Goal: Register for event/course

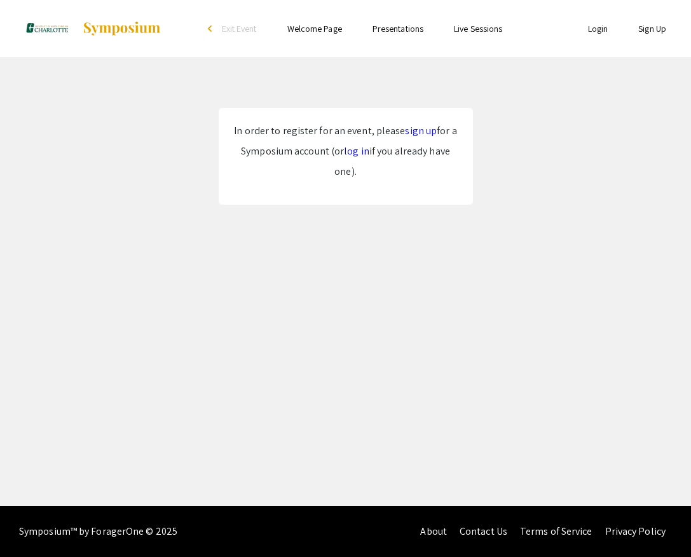
click at [423, 129] on link "sign up" at bounding box center [421, 130] width 32 height 13
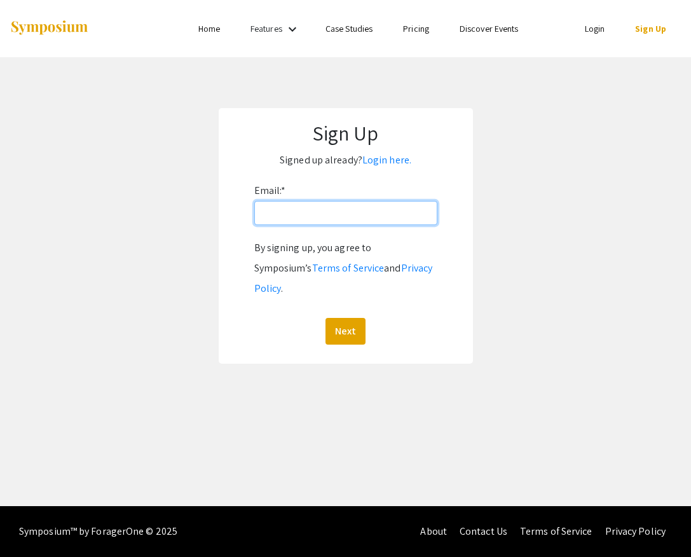
click at [378, 217] on input "Email: *" at bounding box center [345, 213] width 183 height 24
type input "syoun102@uncc.edu"
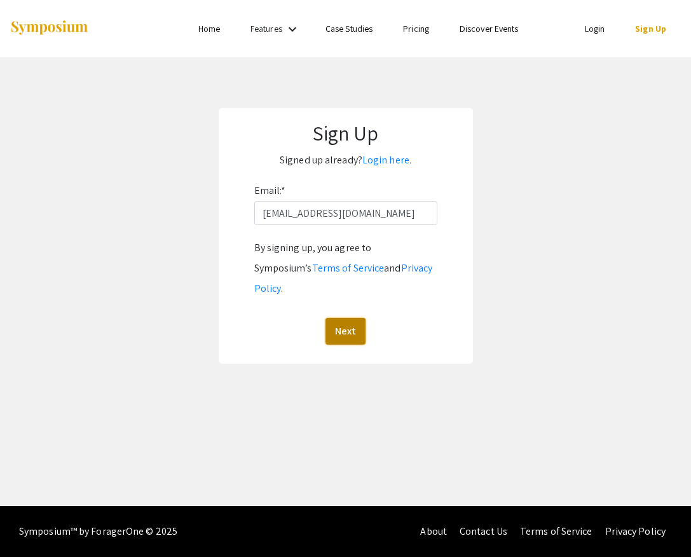
click at [343, 318] on button "Next" at bounding box center [346, 331] width 40 height 27
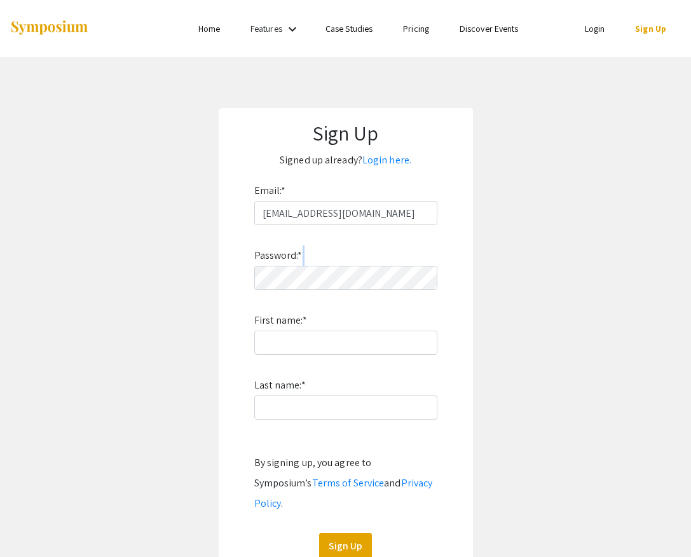
click at [355, 289] on div "Password: * First name: * Last name: * By signing up, you agree to Symposium’s …" at bounding box center [345, 392] width 183 height 334
click at [319, 341] on input "First name: *" at bounding box center [345, 343] width 183 height 24
type input "Saniya"
click at [319, 404] on input "Last name: *" at bounding box center [345, 407] width 183 height 24
type input "Young"
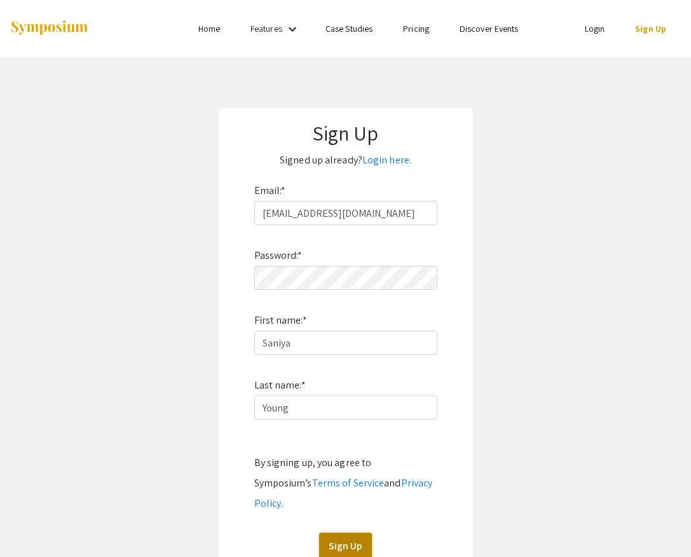
click at [341, 533] on button "Sign Up" at bounding box center [345, 546] width 53 height 27
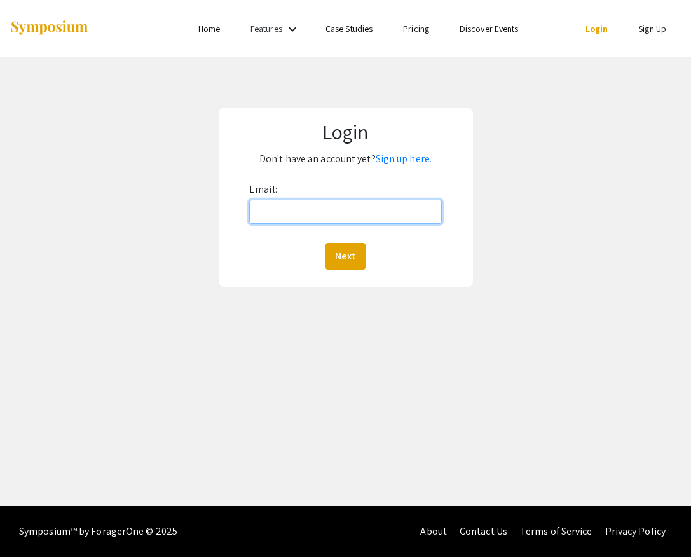
click at [278, 202] on input "Email:" at bounding box center [345, 212] width 193 height 24
type input "[EMAIL_ADDRESS][DOMAIN_NAME]"
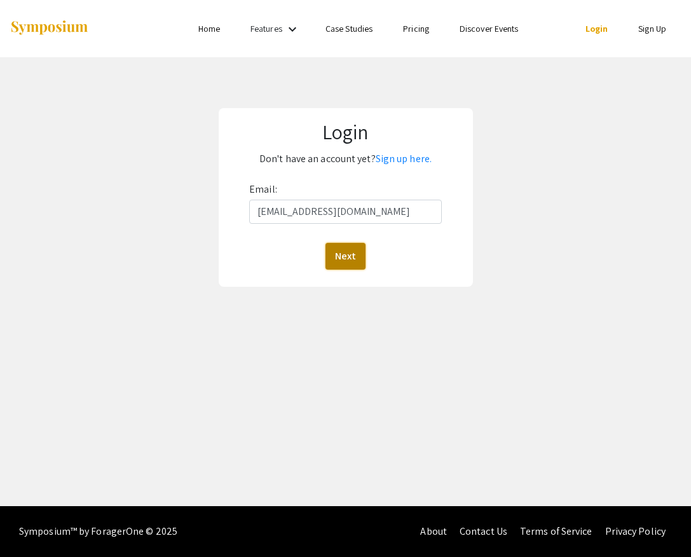
click at [338, 258] on button "Next" at bounding box center [346, 256] width 40 height 27
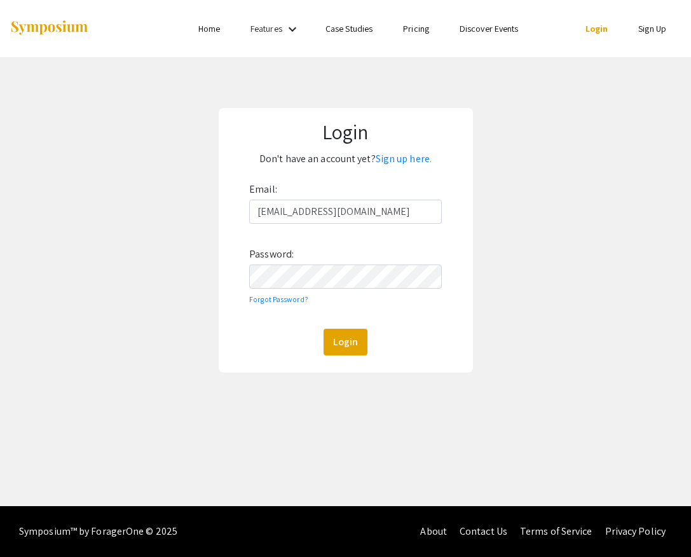
click at [344, 357] on div "Login Don't have an account yet? Sign up here. Email: syoun102@uncc.edu Passwor…" at bounding box center [346, 240] width 254 height 265
click at [344, 352] on button "Login" at bounding box center [346, 342] width 44 height 27
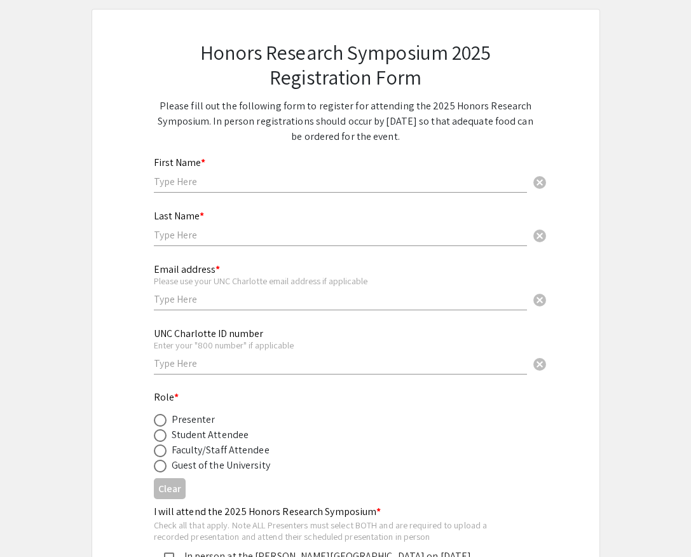
scroll to position [77, 0]
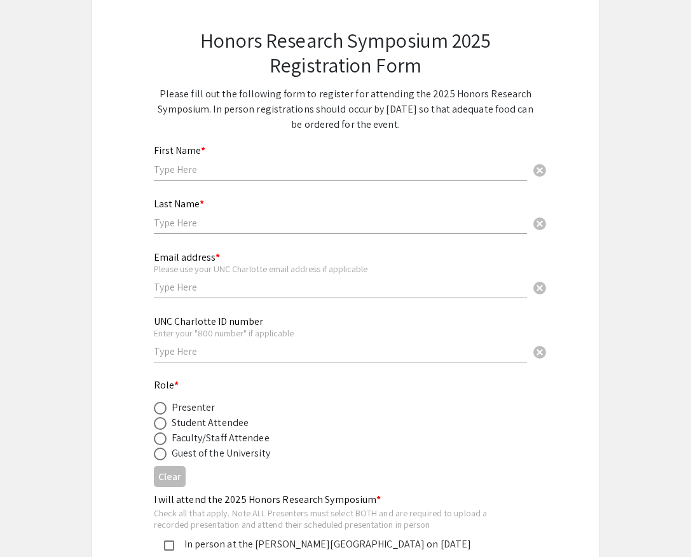
click at [217, 164] on input "text" at bounding box center [340, 169] width 373 height 13
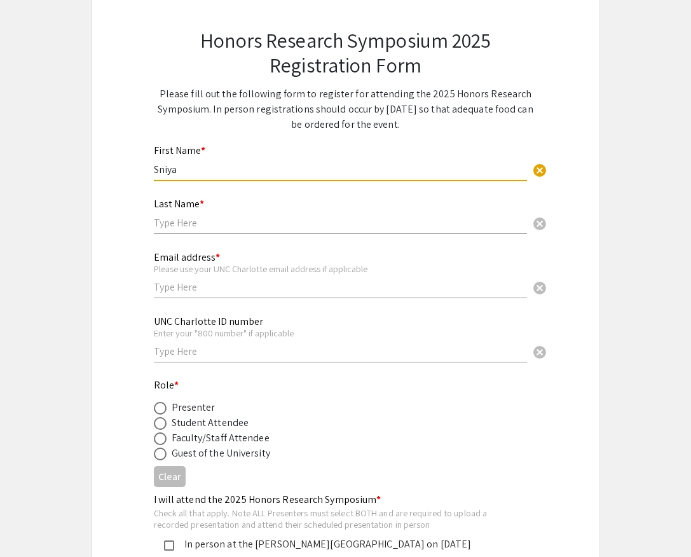
click at [161, 170] on input "Sniya" at bounding box center [340, 169] width 373 height 13
type input "Saniya"
click at [185, 227] on input "text" at bounding box center [340, 222] width 373 height 13
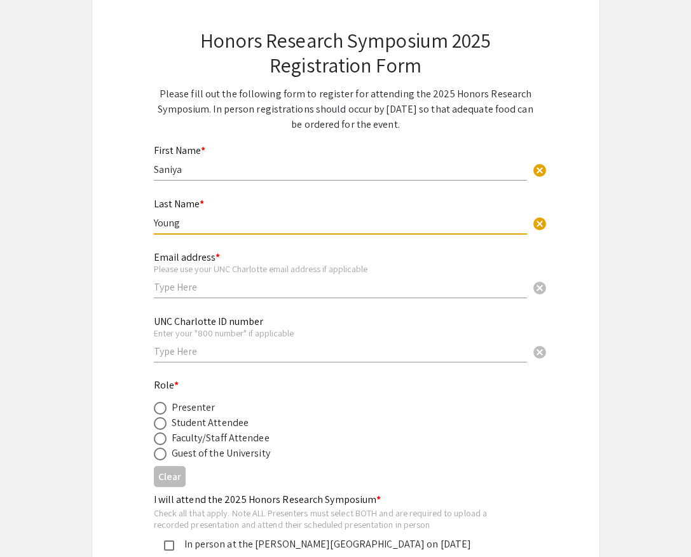
type input "Young"
click at [197, 296] on div "Email address * Please use your UNC Charlotte email address if applicable cancel" at bounding box center [340, 268] width 373 height 59
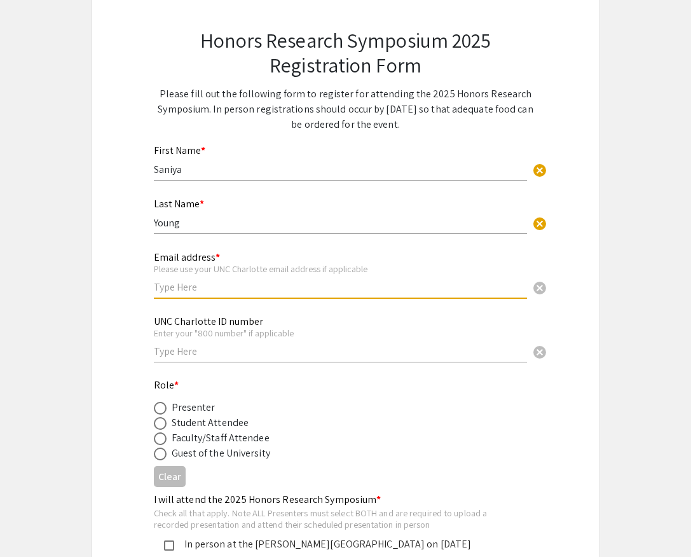
click at [197, 291] on input "text" at bounding box center [340, 286] width 373 height 13
type input "syoun102@charlotte.edu"
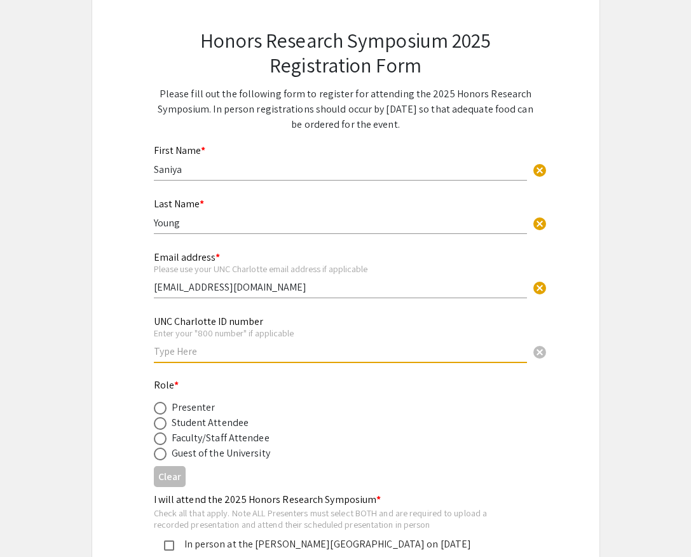
click at [212, 358] on input "text" at bounding box center [340, 351] width 373 height 13
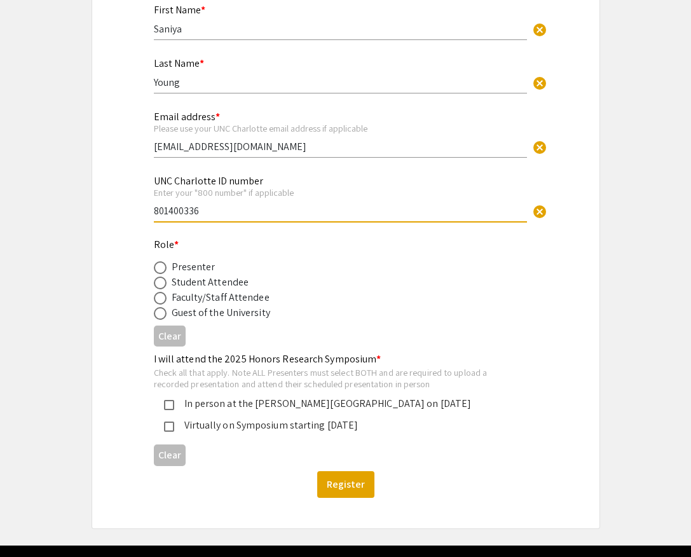
scroll to position [222, 0]
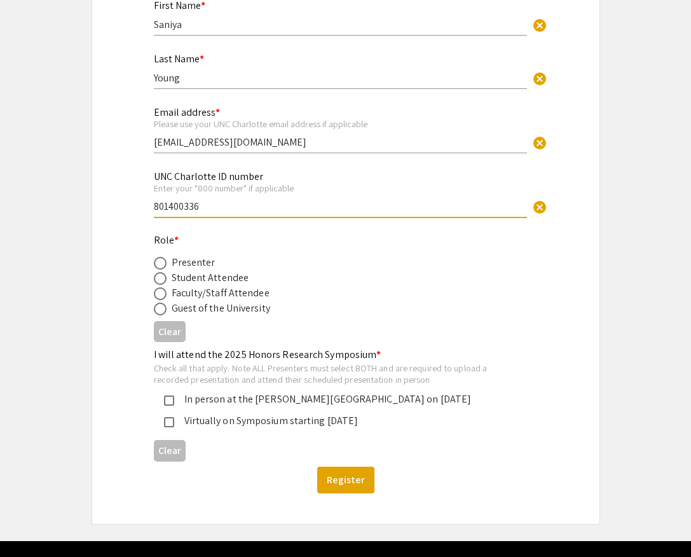
type input "801400336"
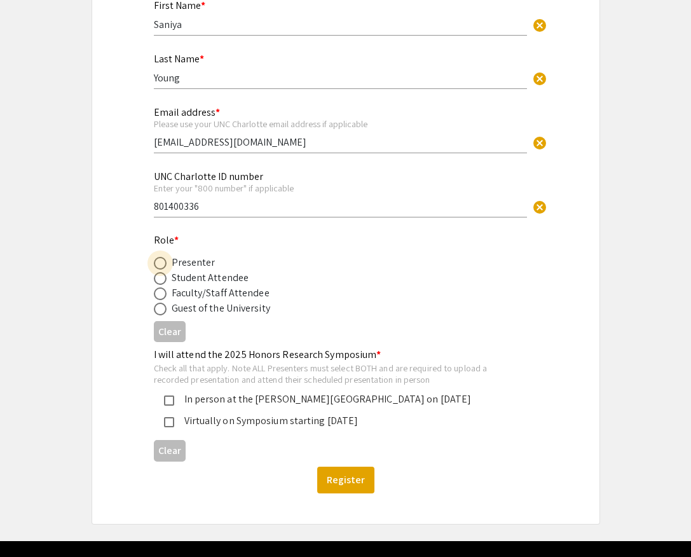
click at [163, 265] on span at bounding box center [160, 263] width 13 height 13
click at [163, 265] on input "radio" at bounding box center [160, 263] width 13 height 13
radio input "true"
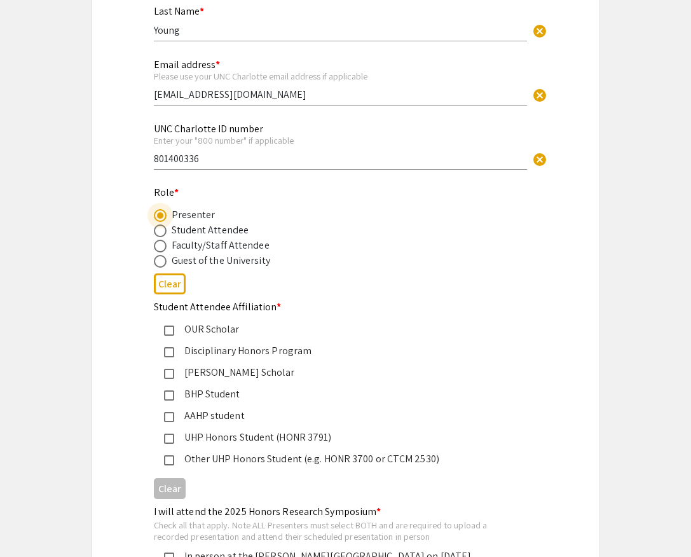
scroll to position [284, 0]
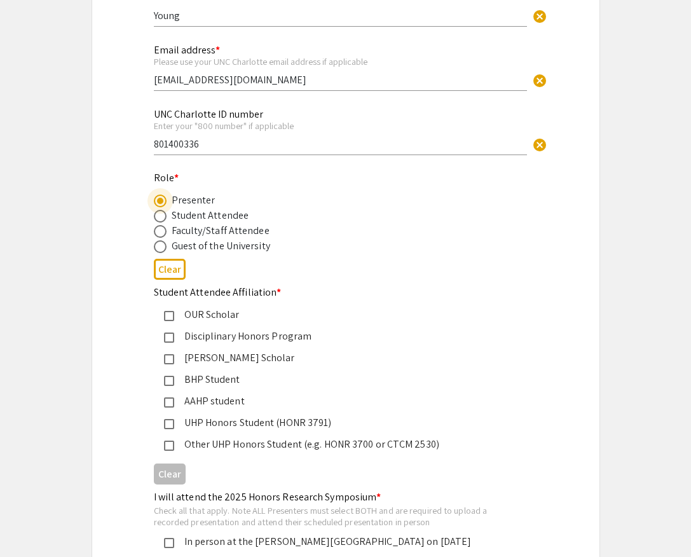
click at [167, 309] on div "OUR Scholar" at bounding box center [336, 314] width 364 height 15
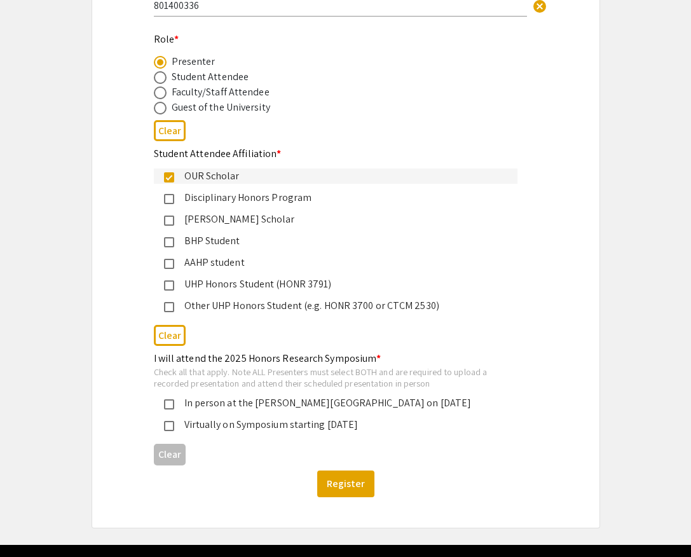
scroll to position [463, 0]
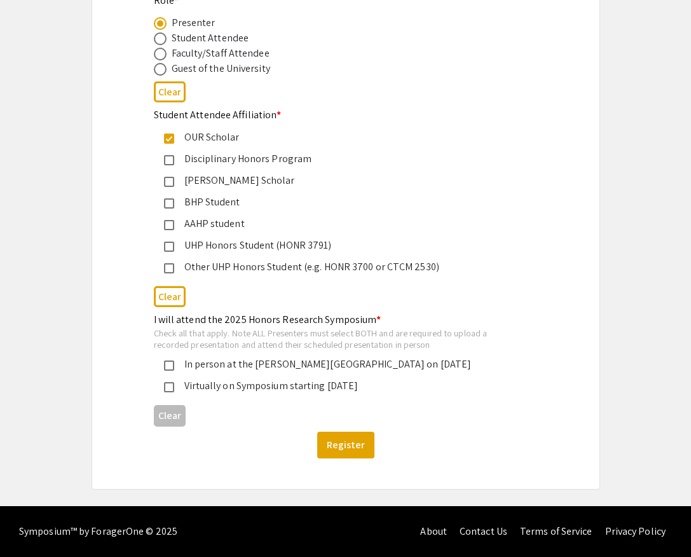
click at [174, 366] on div "In person at the DuBois Center on November 21, 2025" at bounding box center [340, 364] width 333 height 15
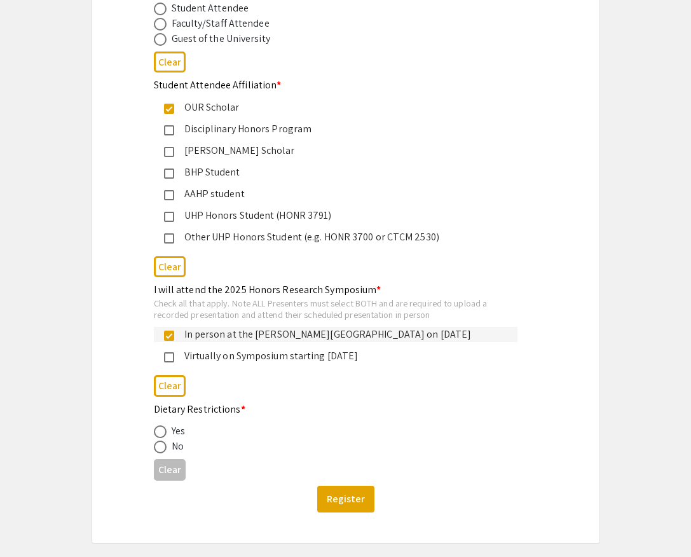
scroll to position [501, 0]
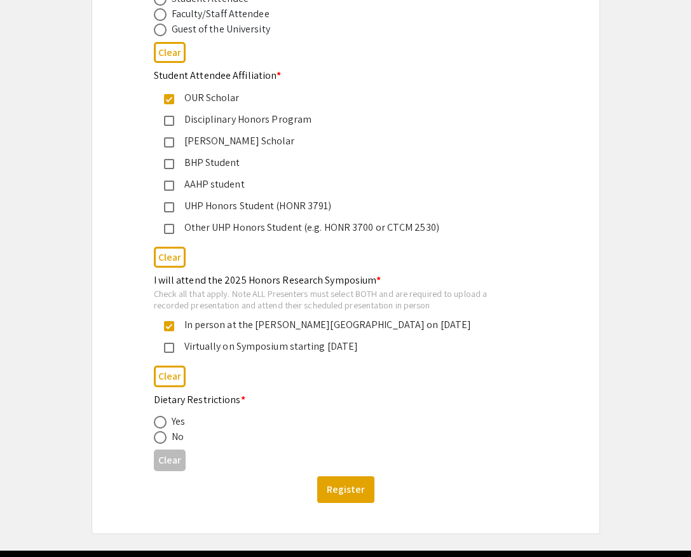
click at [167, 351] on mat-pseudo-checkbox at bounding box center [169, 348] width 10 height 10
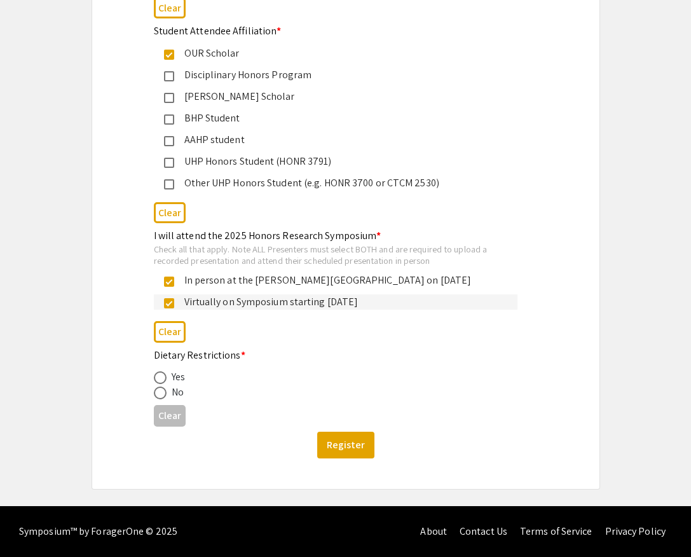
scroll to position [547, 0]
click at [165, 387] on mat-radio-button at bounding box center [163, 392] width 18 height 15
click at [163, 391] on span at bounding box center [160, 393] width 13 height 13
click at [163, 391] on input "radio" at bounding box center [160, 393] width 13 height 13
radio input "true"
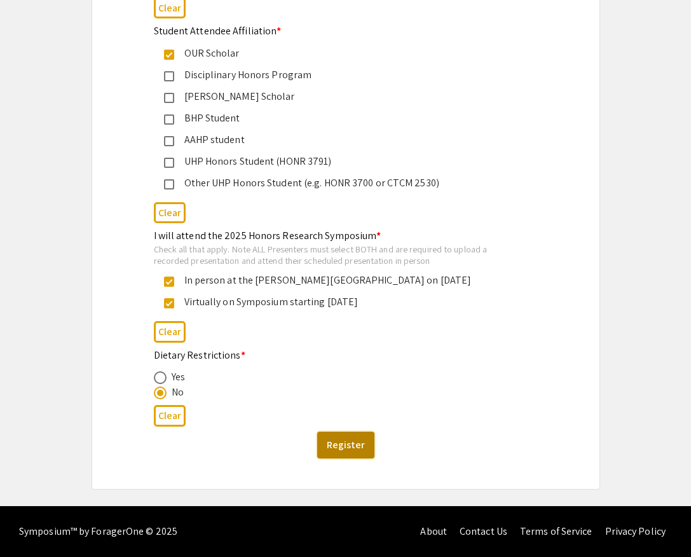
click at [363, 444] on button "Register" at bounding box center [345, 445] width 57 height 27
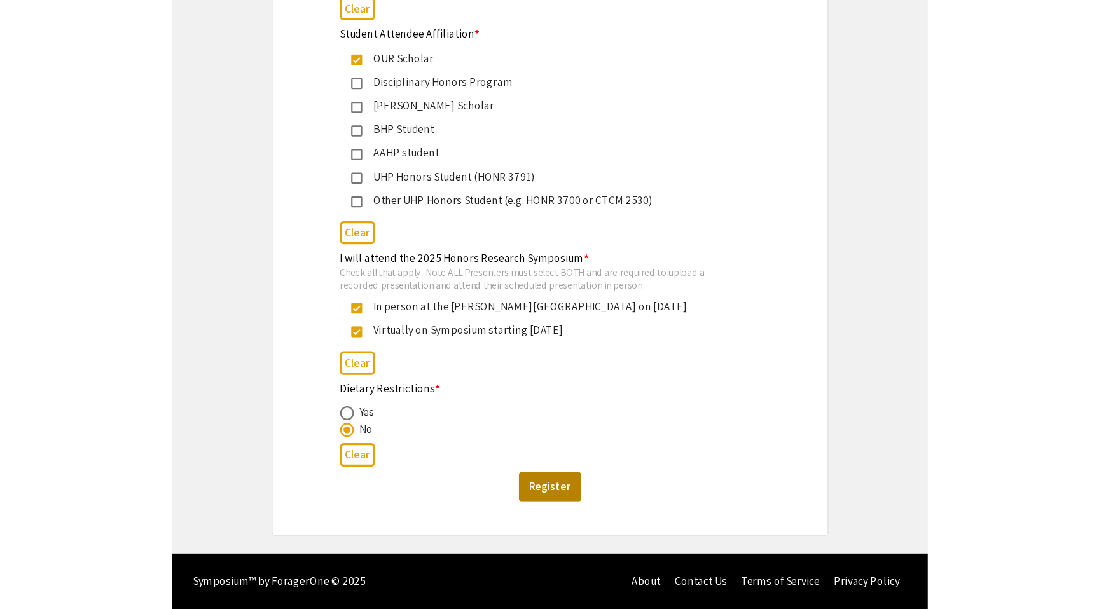
scroll to position [0, 0]
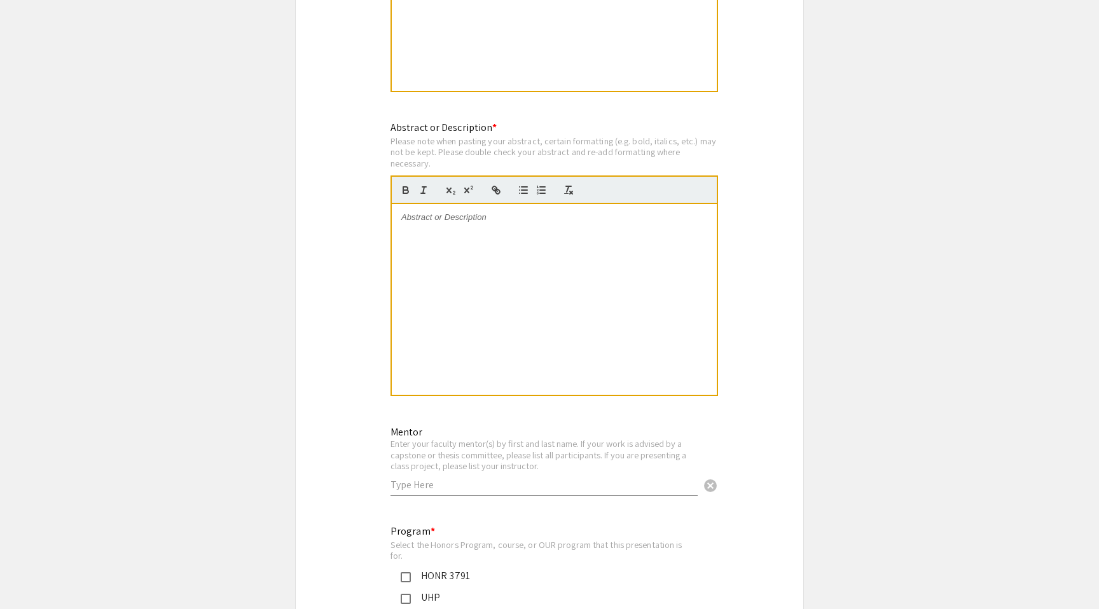
scroll to position [1010, 0]
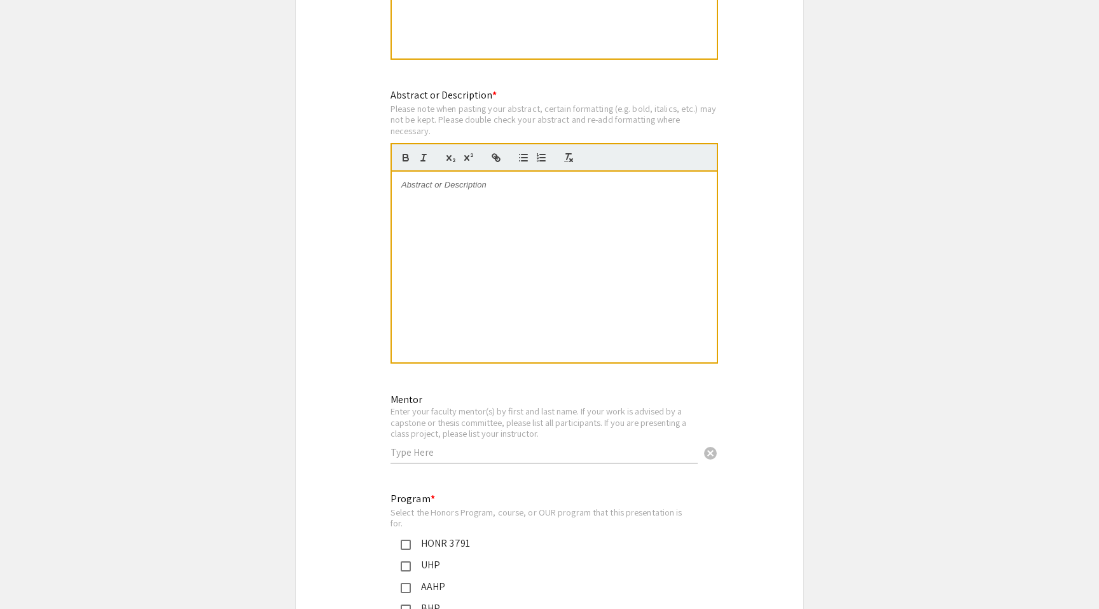
click at [520, 286] on div at bounding box center [554, 267] width 325 height 191
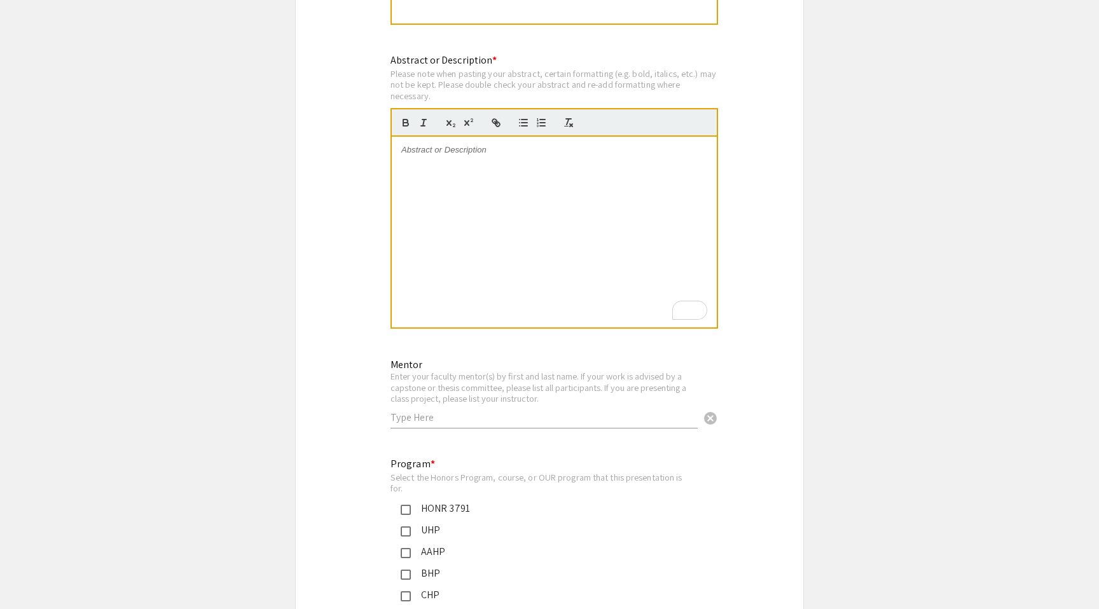
scroll to position [1046, 0]
